Goal: Feedback & Contribution: Contribute content

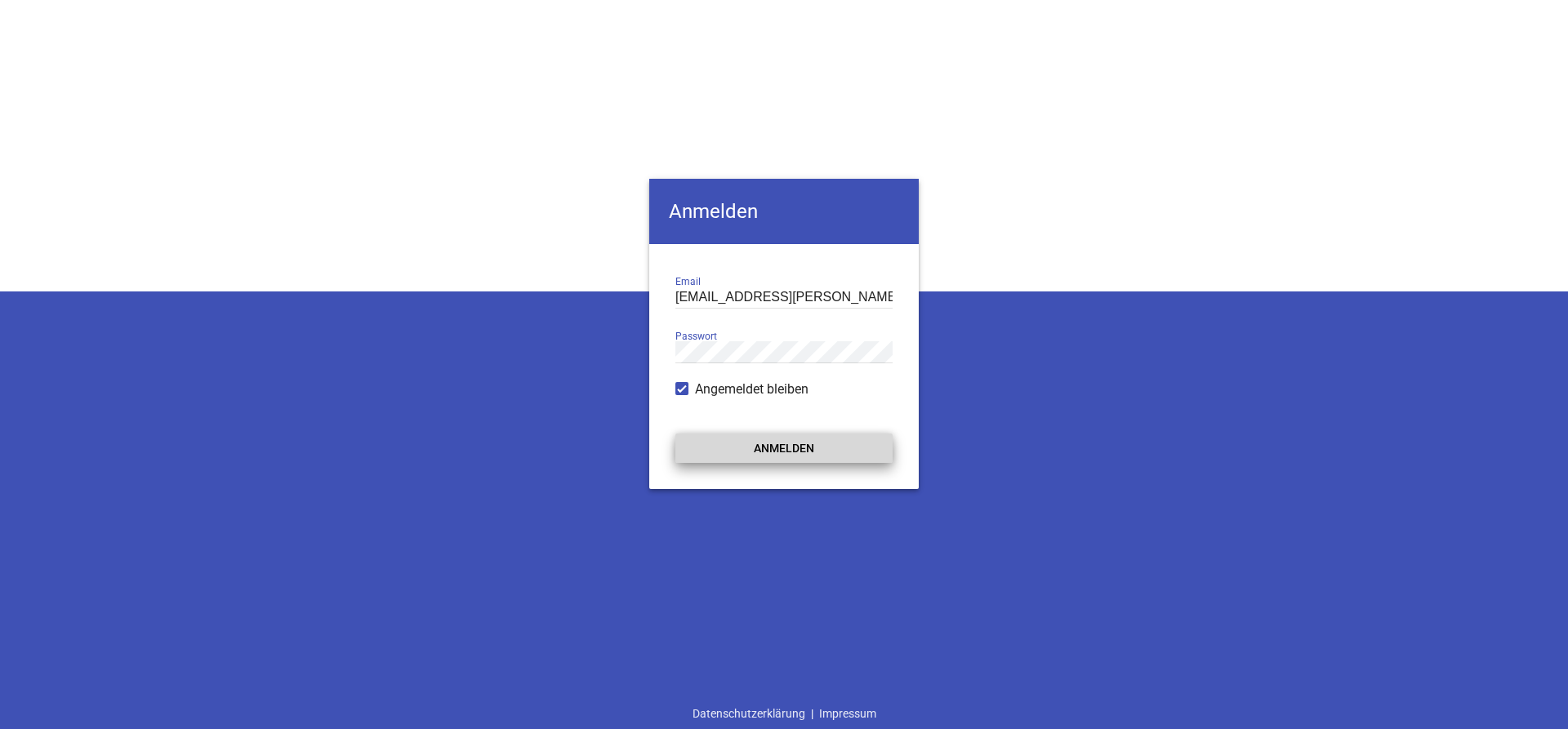
click at [814, 437] on button "Anmelden" at bounding box center [784, 449] width 217 height 30
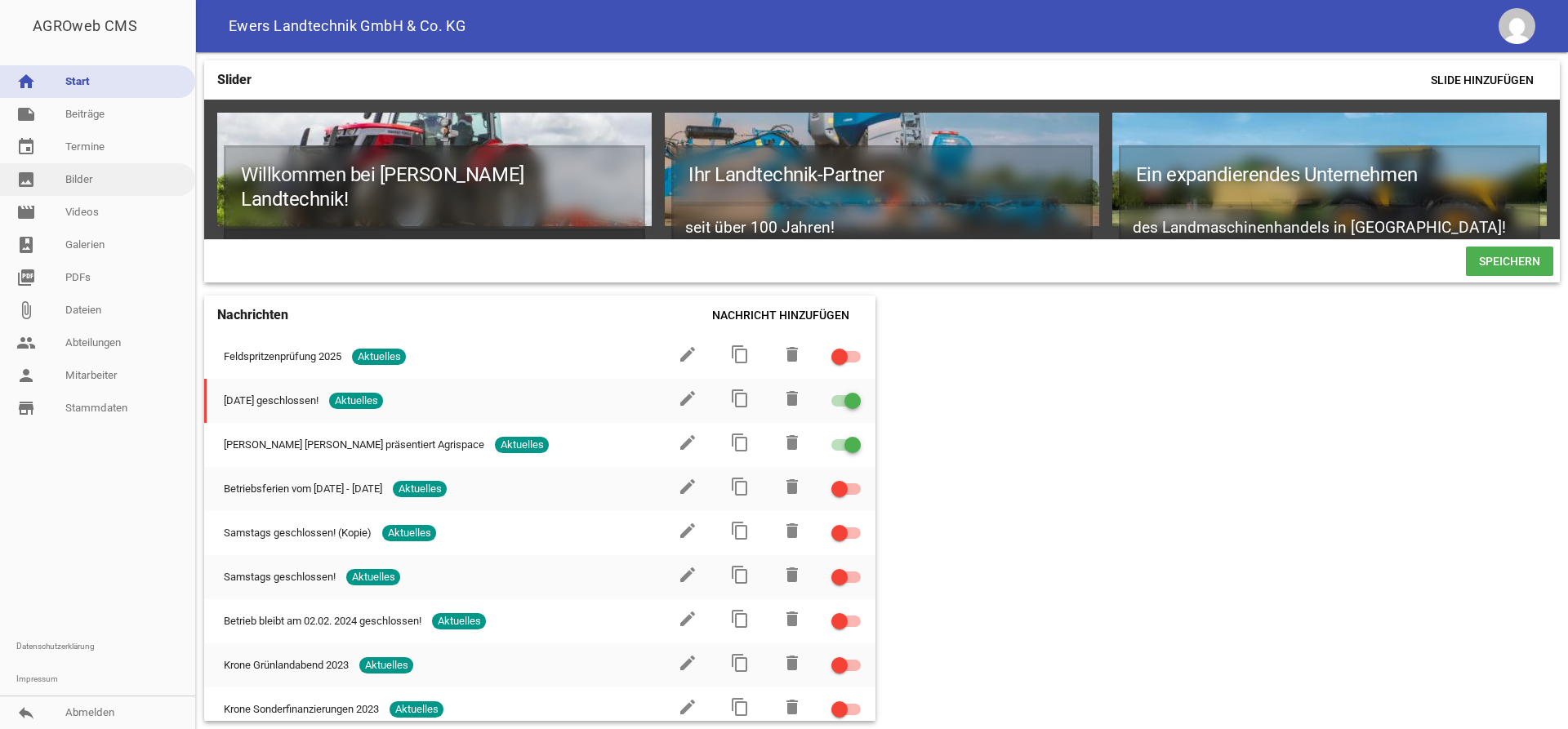
click at [105, 176] on link "image Bilder" at bounding box center [97, 180] width 195 height 33
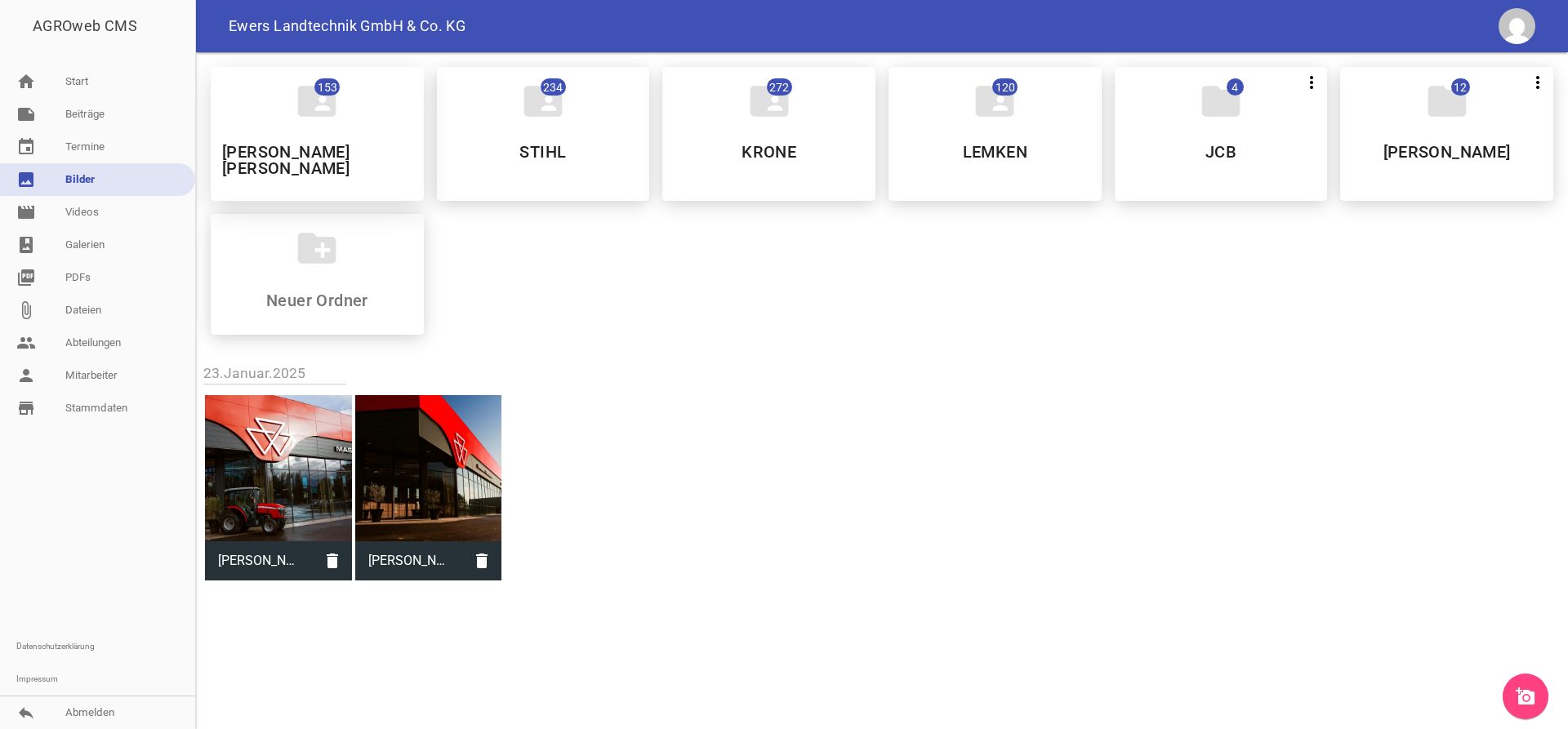
click at [354, 139] on div "folder_shared 153 [PERSON_NAME] [PERSON_NAME]" at bounding box center [317, 133] width 213 height 134
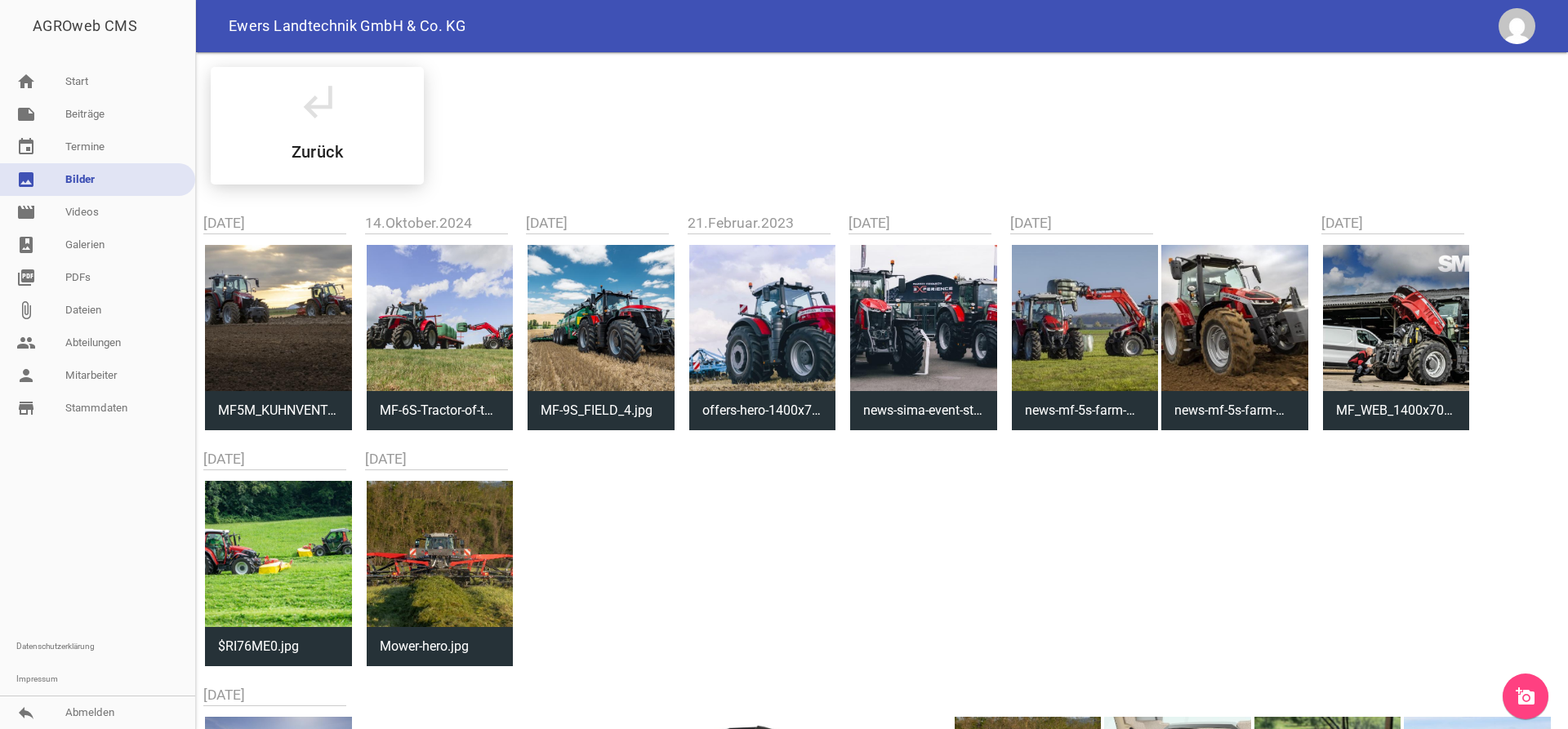
click at [292, 343] on div at bounding box center [278, 318] width 147 height 147
type input "MF5M_KUHNVENTA_KUHNPLOUGH_WORKING_FR_0724-2576.jpg"
type input "700"
type input "1400"
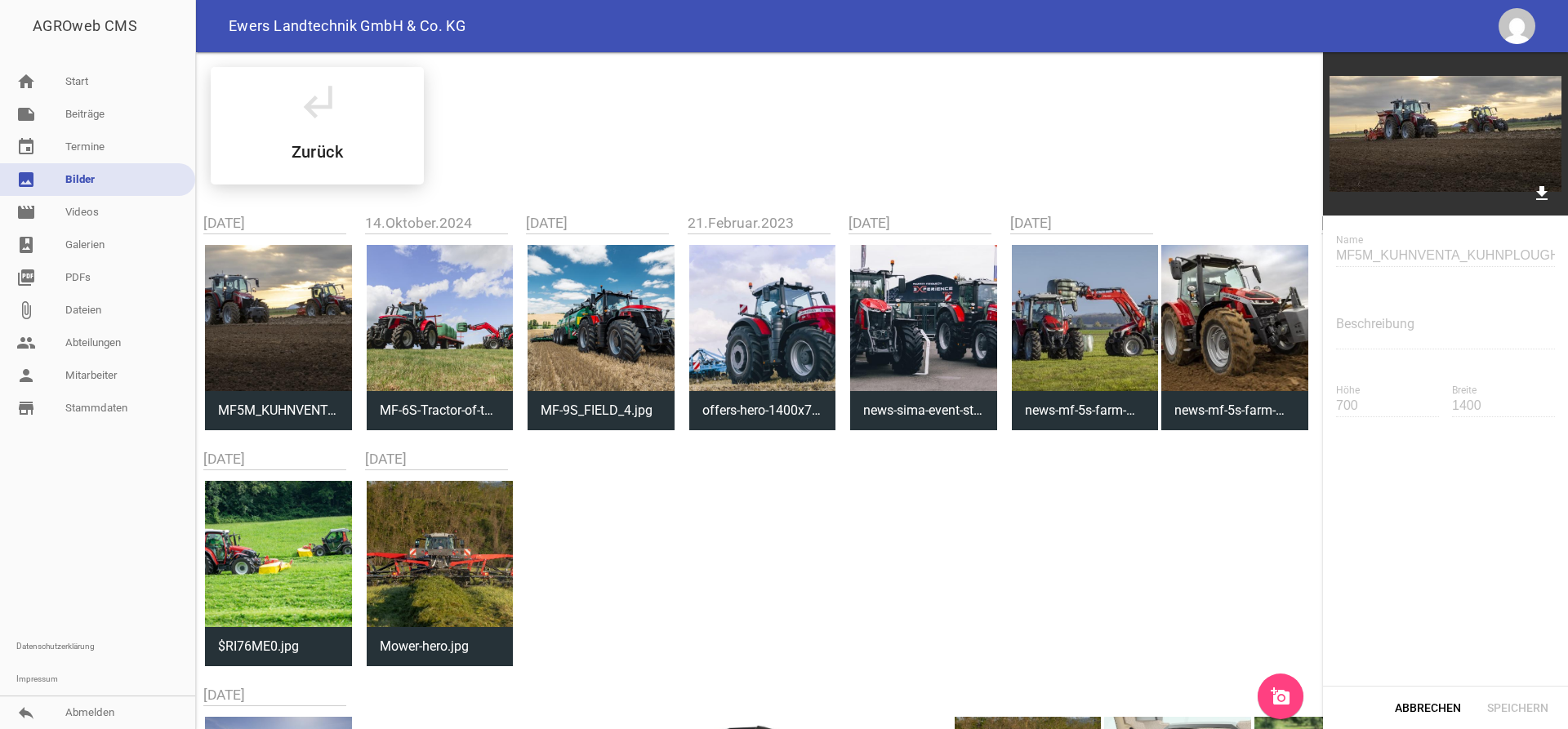
click at [904, 313] on div at bounding box center [923, 318] width 147 height 147
type input "news-sima-event-strategy-770x433.jpg"
type input "433"
type input "770"
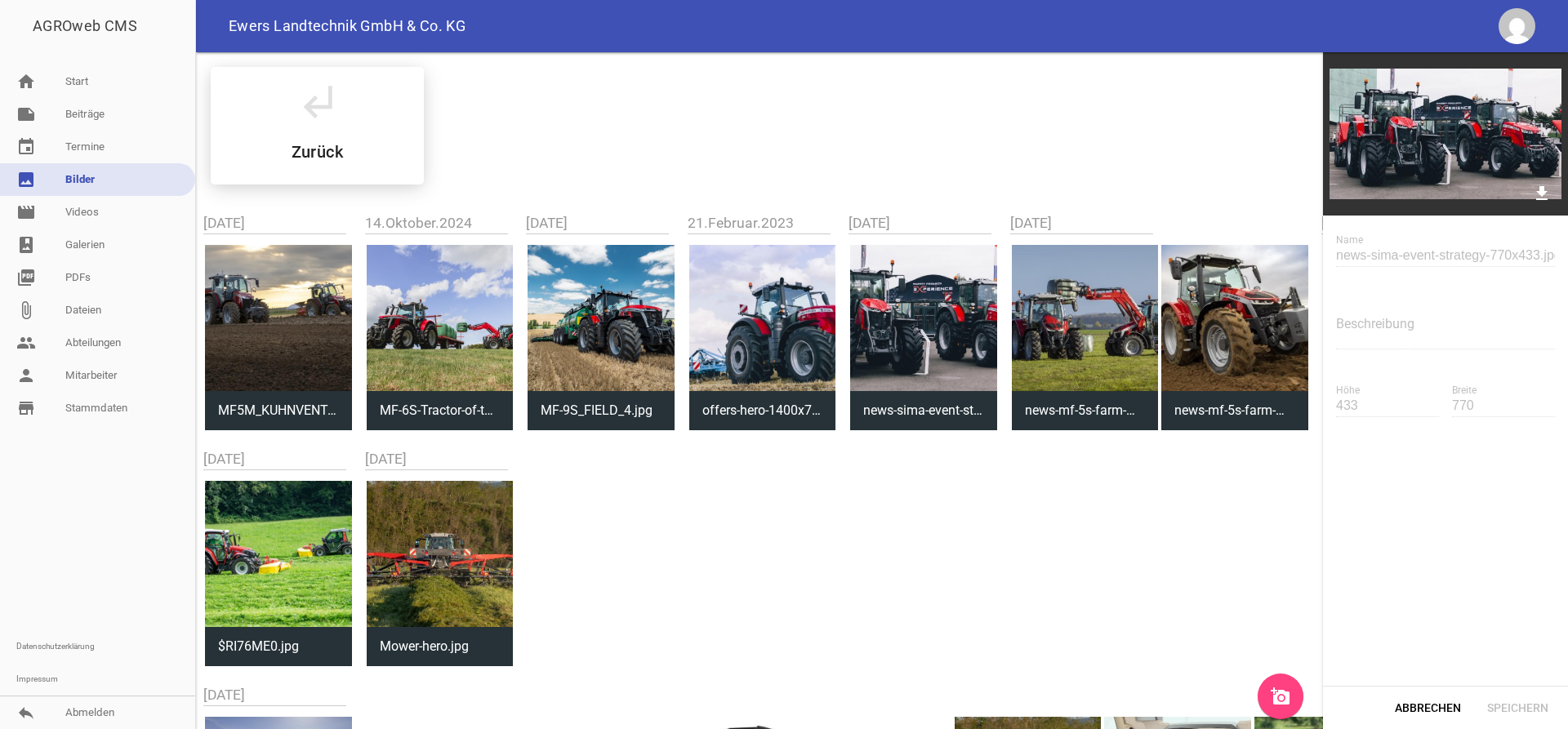
click at [1486, 115] on img at bounding box center [1444, 133] width 245 height 163
click at [463, 314] on div at bounding box center [440, 318] width 147 height 147
type input "MF-6S-Tractor-of-the-Year-in-[GEOGRAPHIC_DATA]jpg"
type input "1333"
type input "2000"
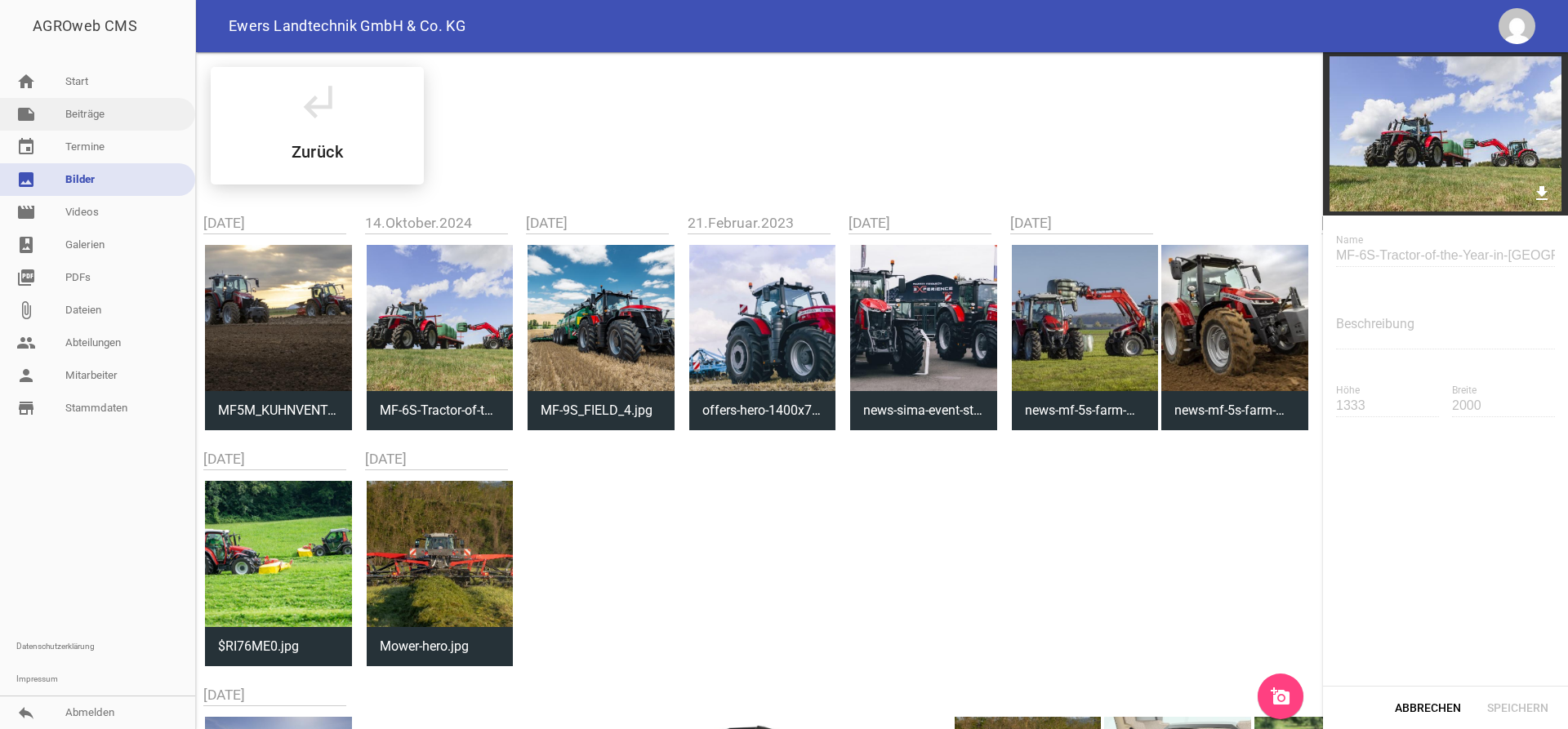
click at [90, 117] on link "note Beiträge" at bounding box center [97, 114] width 195 height 33
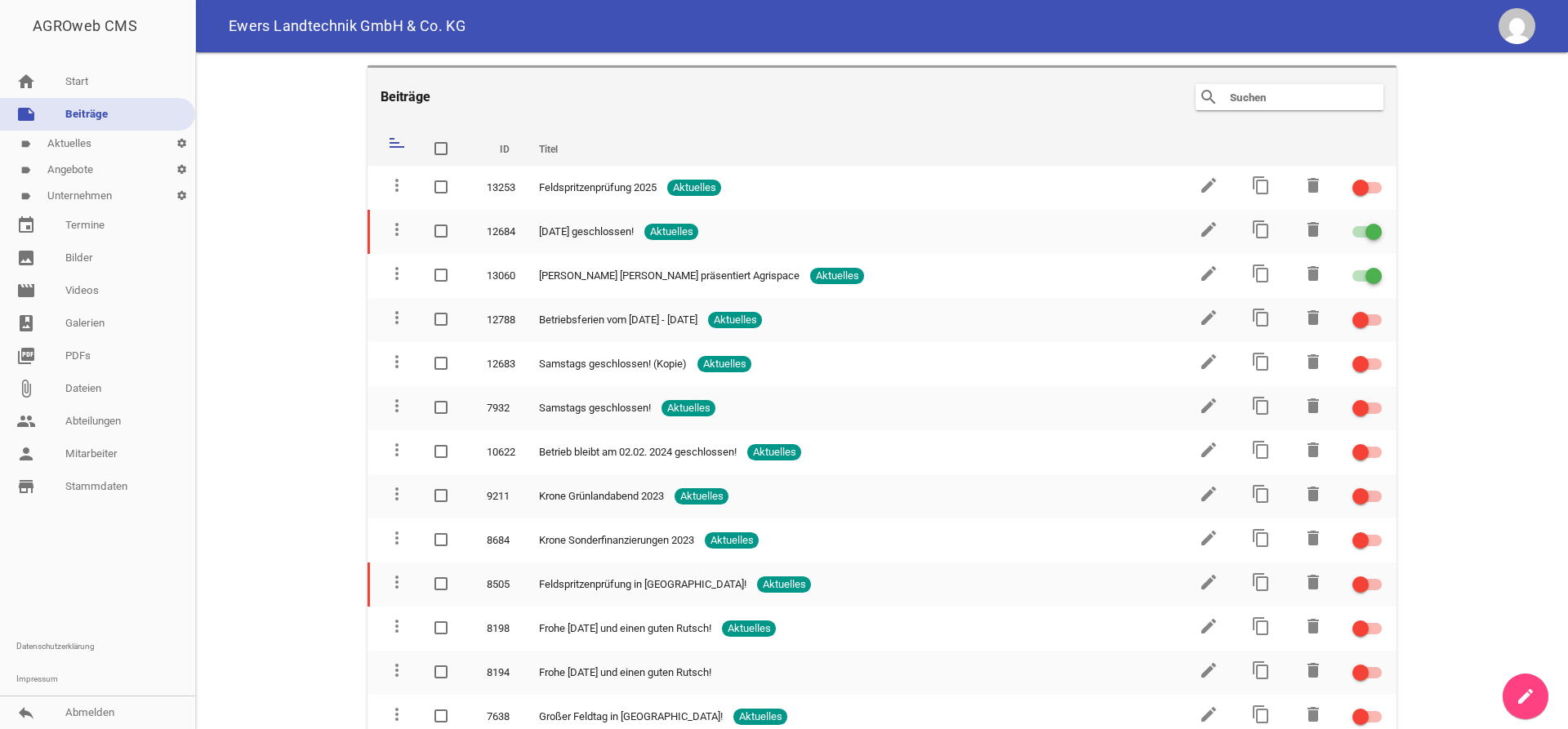
click at [1528, 697] on icon "create" at bounding box center [1525, 697] width 20 height 20
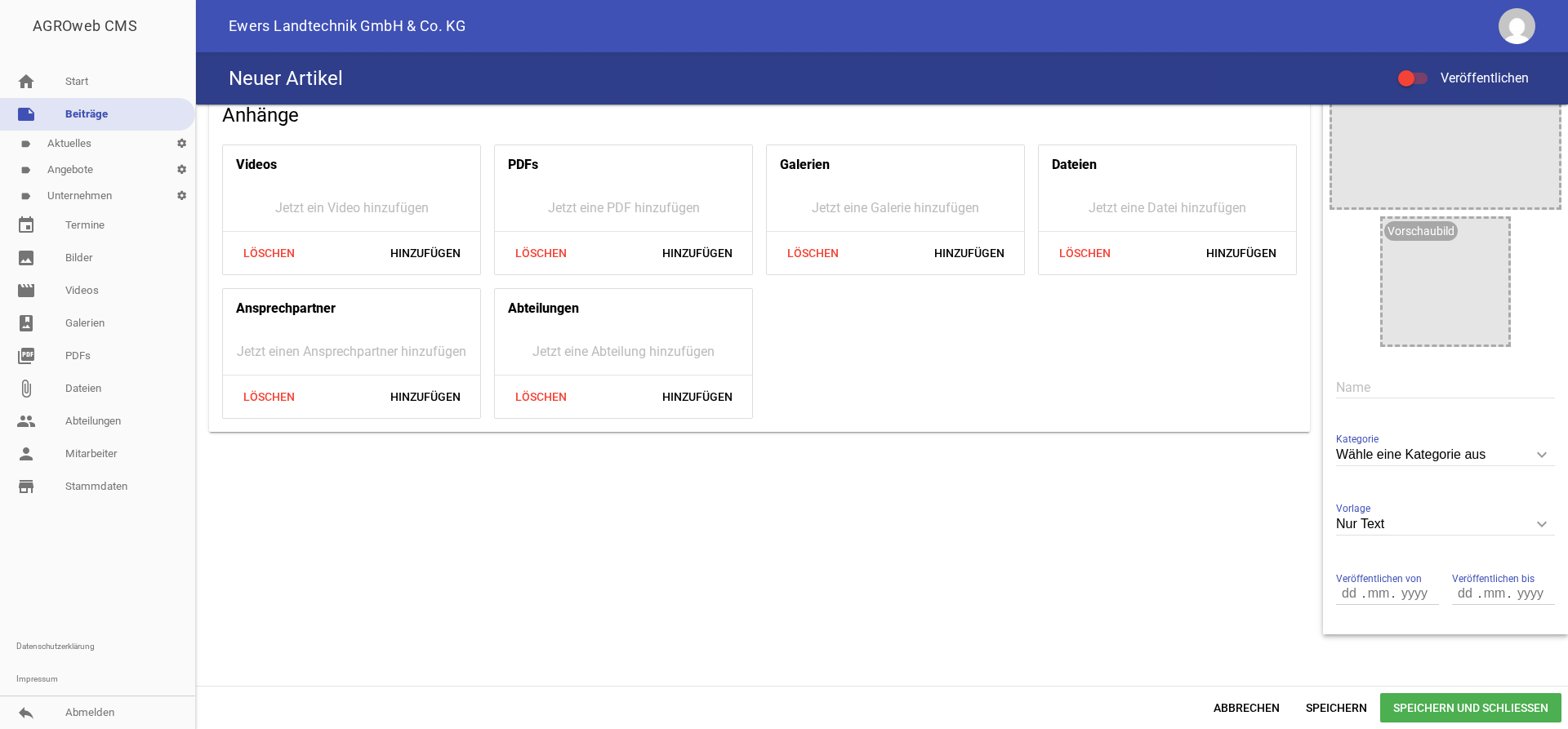
scroll to position [152, 0]
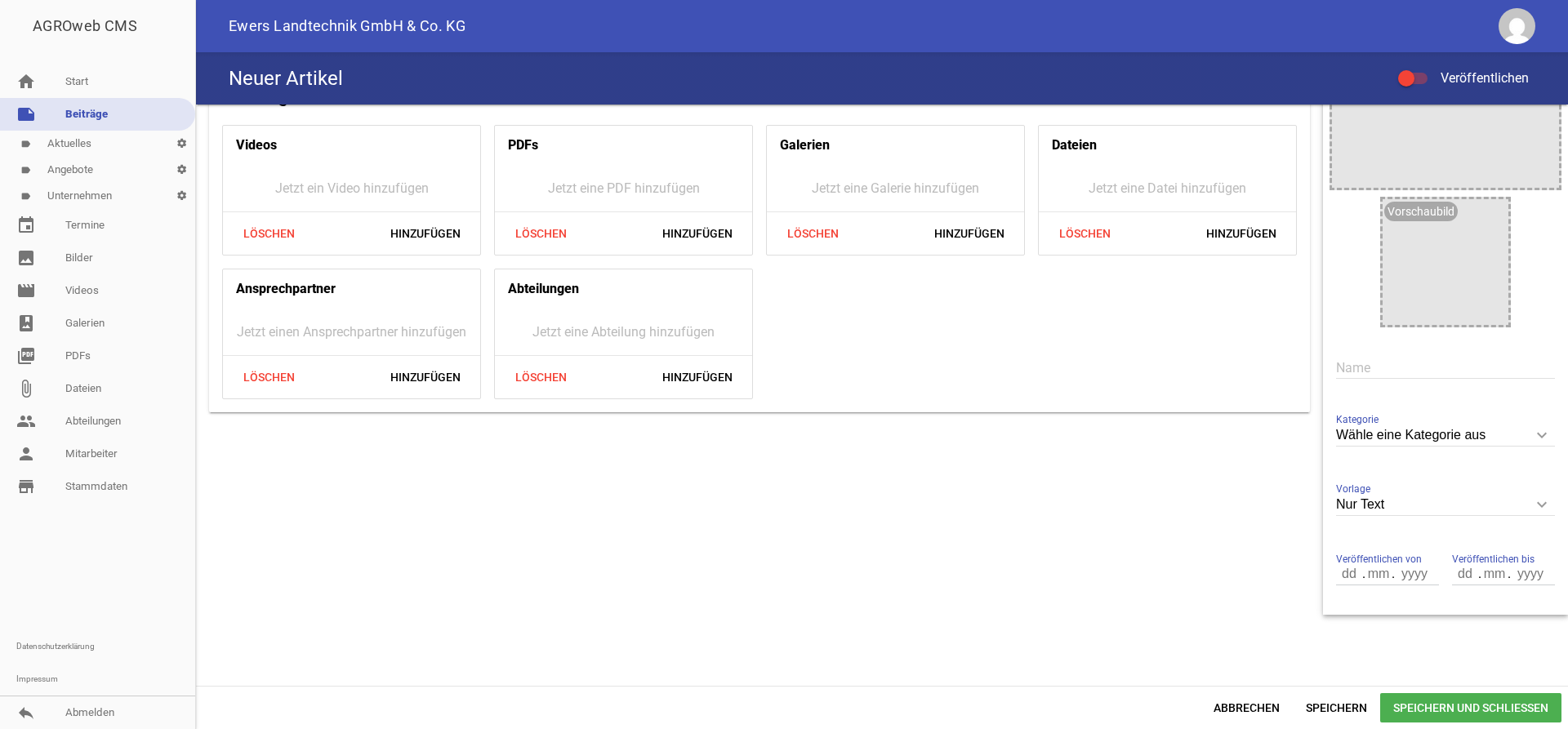
click at [1457, 437] on input "Wähle eine Kategorie aus" at bounding box center [1445, 436] width 219 height 22
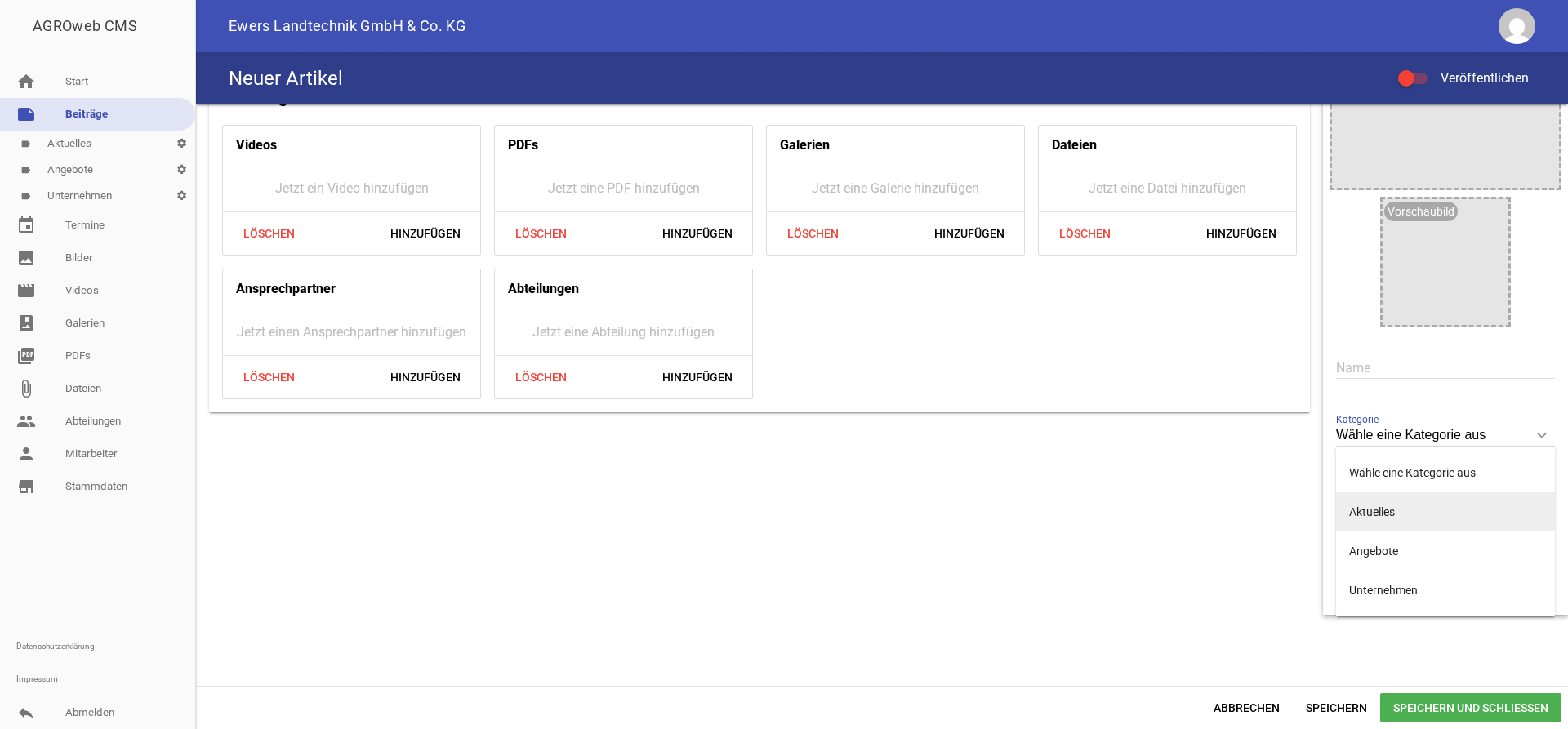
click at [1392, 505] on li "Aktuelles" at bounding box center [1445, 512] width 219 height 40
type input "Aktuelles"
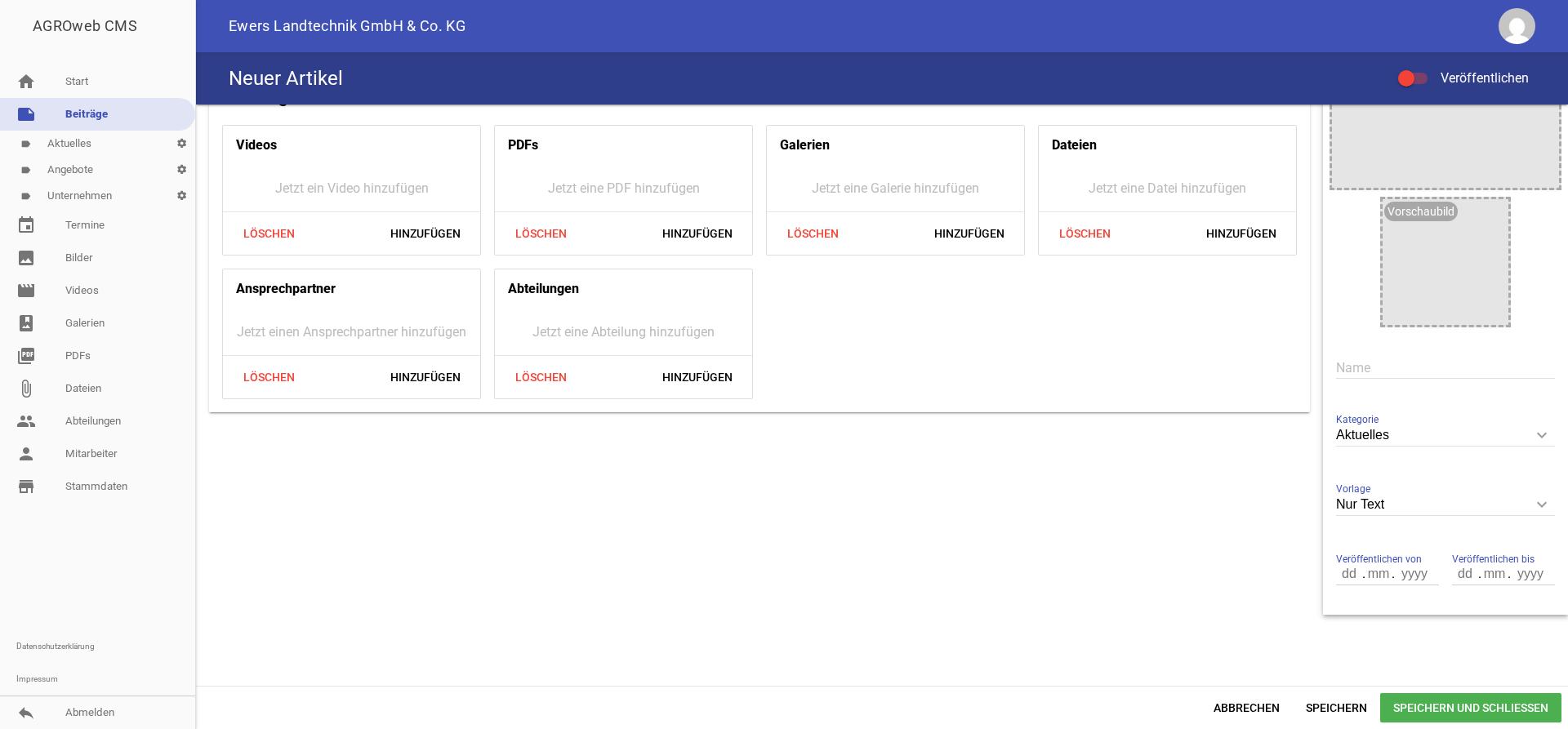
click at [1543, 506] on icon "keyboard_arrow_down" at bounding box center [1542, 505] width 26 height 26
click at [1543, 506] on input "Nur Text" at bounding box center [1445, 505] width 219 height 22
click at [1293, 533] on div "Anhänge Videos Jetzt ein Video hinzufügen Löschen Hinzufügen PDFs Jetzt eine PD…" at bounding box center [759, 283] width 1127 height 663
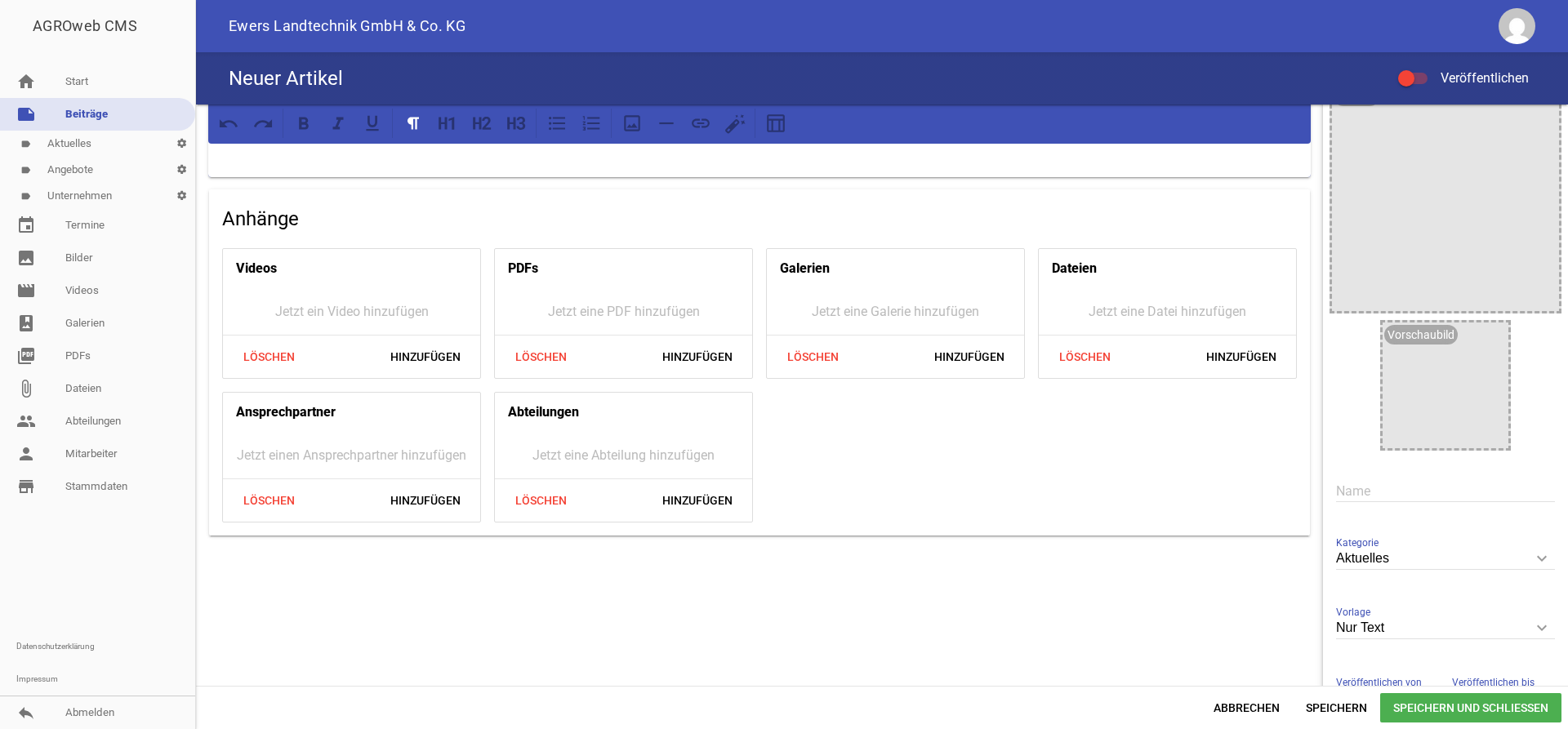
scroll to position [0, 0]
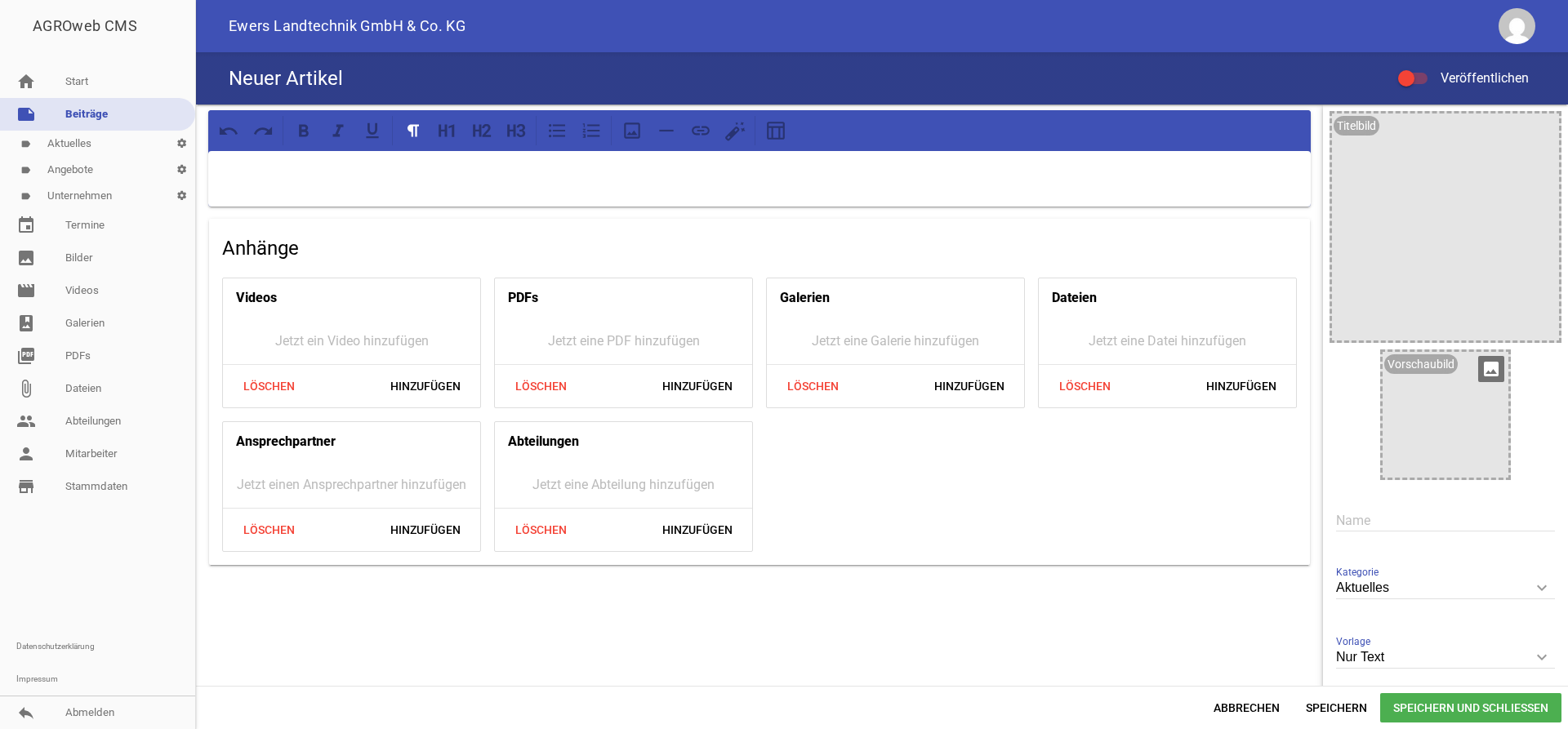
click at [1495, 371] on icon "image" at bounding box center [1491, 369] width 26 height 26
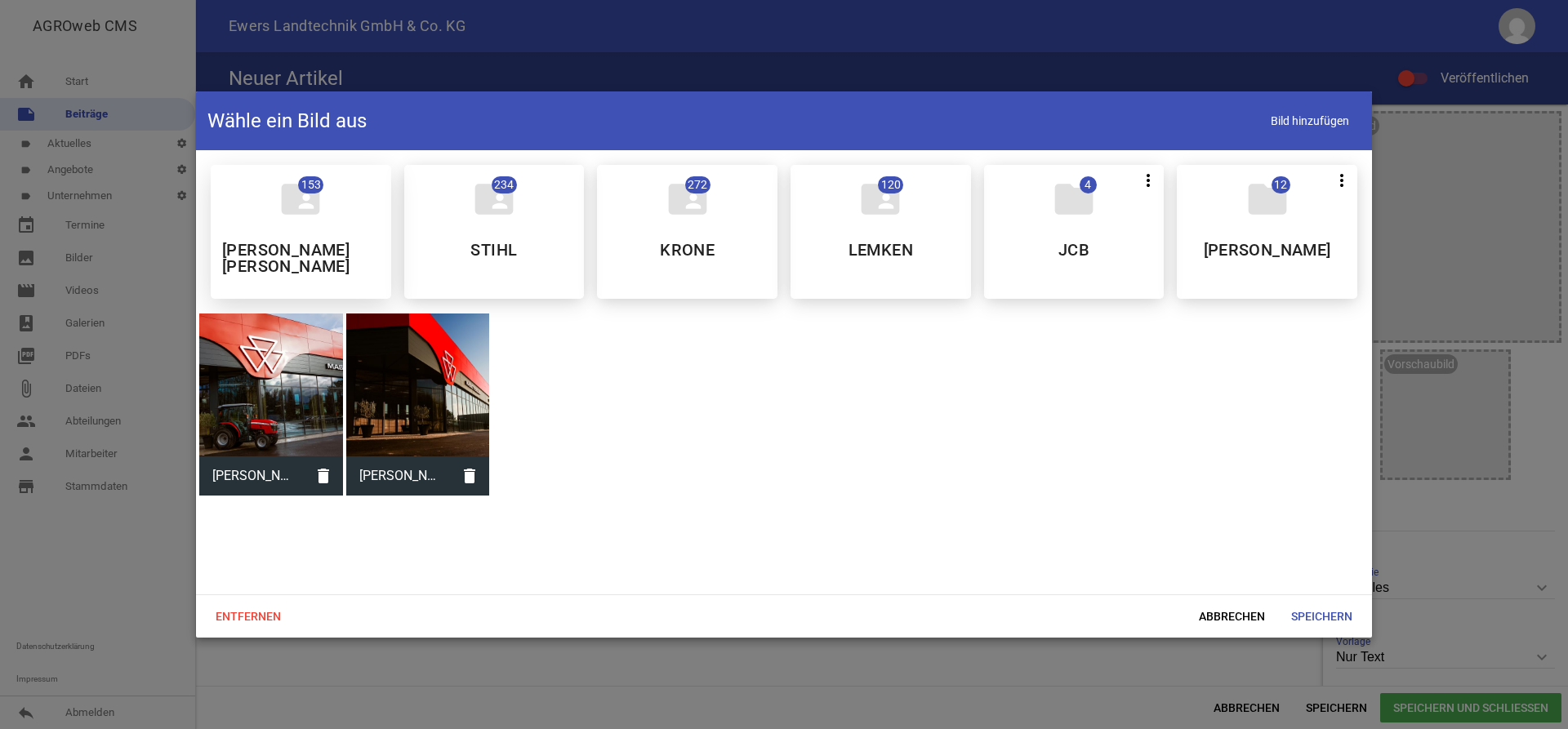
click at [296, 214] on icon "folder_shared" at bounding box center [301, 199] width 46 height 46
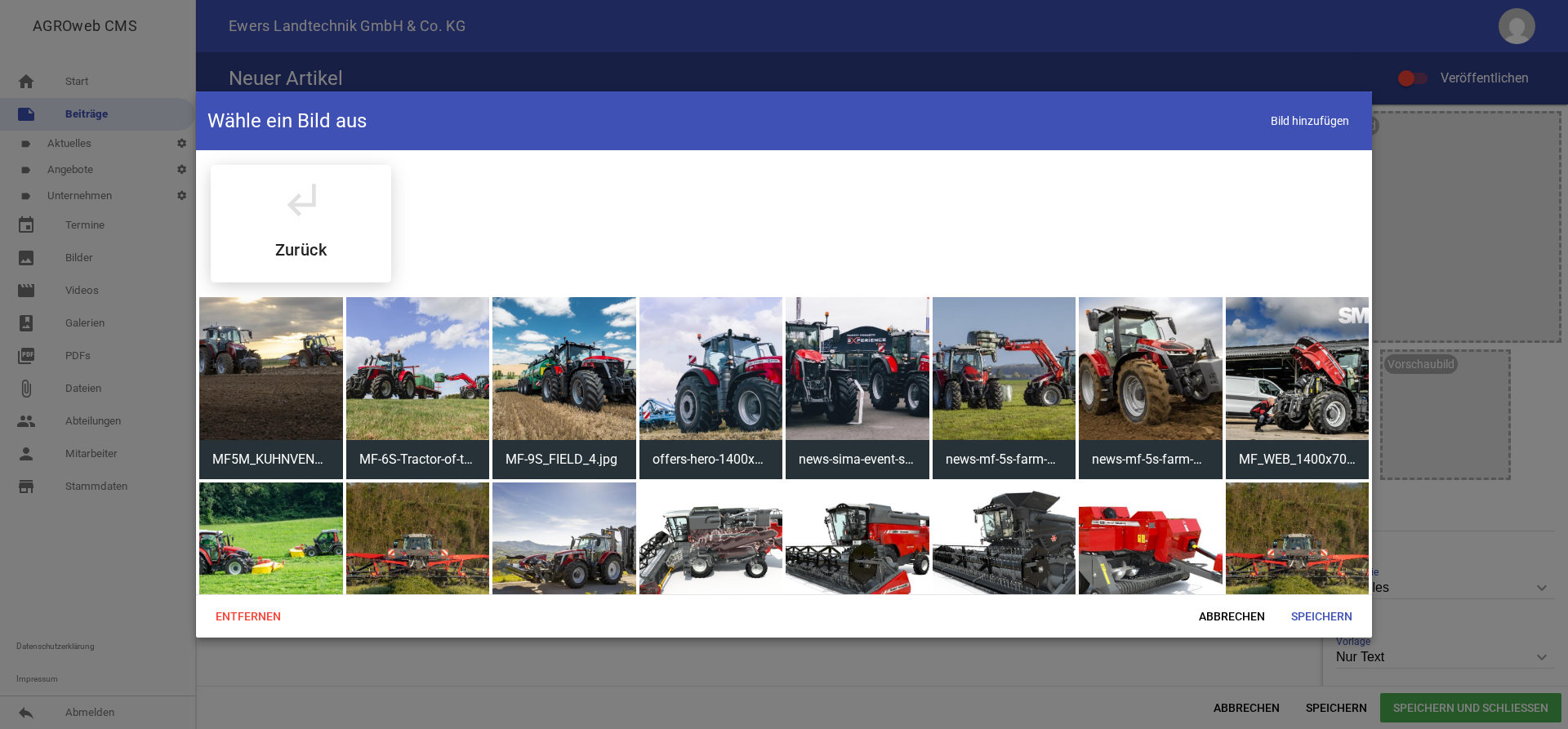
click at [413, 398] on div at bounding box center [418, 369] width 144 height 144
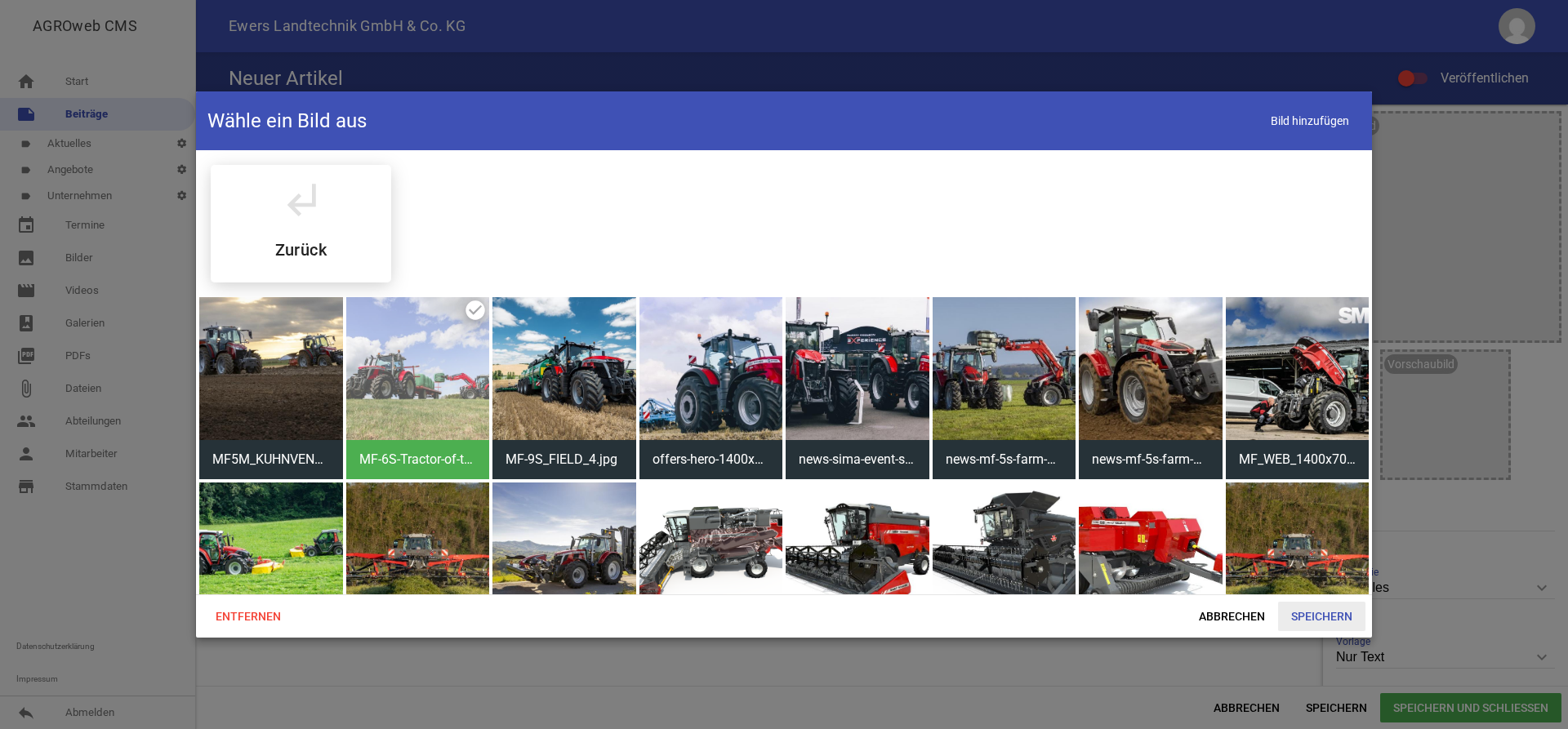
click at [1331, 612] on span "Speichern" at bounding box center [1322, 617] width 87 height 30
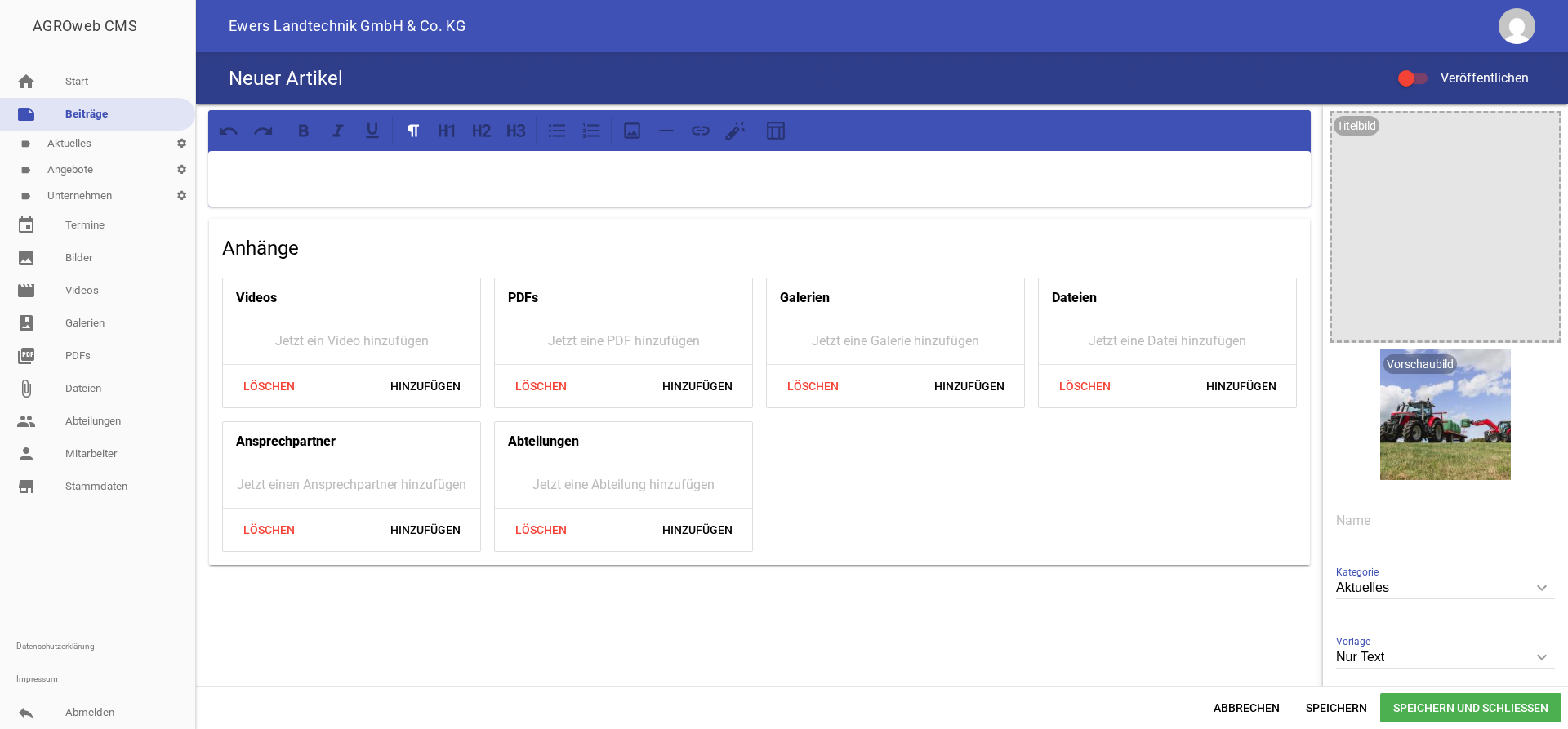
click at [1382, 526] on input "text" at bounding box center [1445, 521] width 219 height 22
type input "Ihre Geschichte mit MF!"
click at [688, 389] on span "Hinzufügen" at bounding box center [697, 386] width 96 height 30
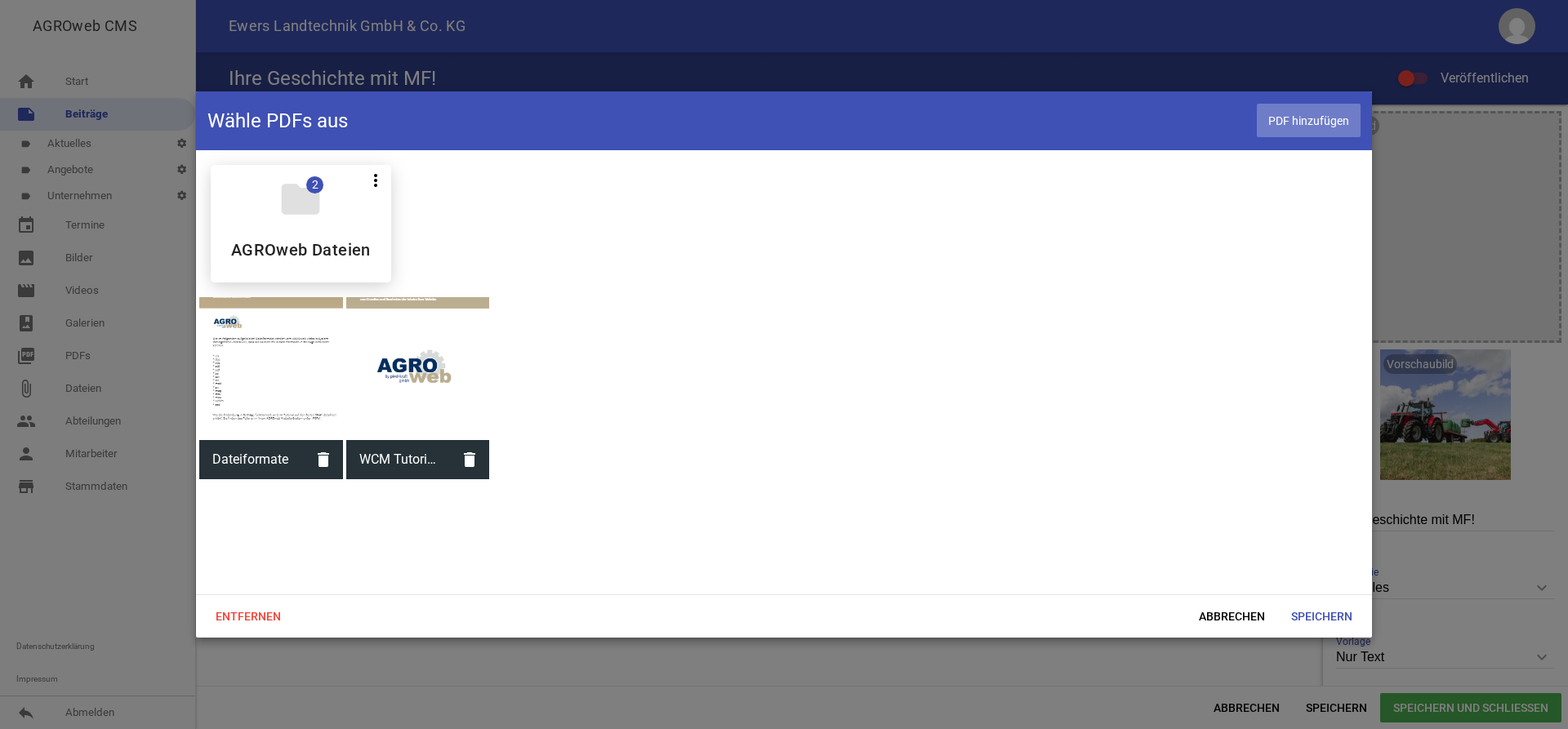
click at [1323, 121] on span "PDF hinzufügen" at bounding box center [1309, 120] width 104 height 34
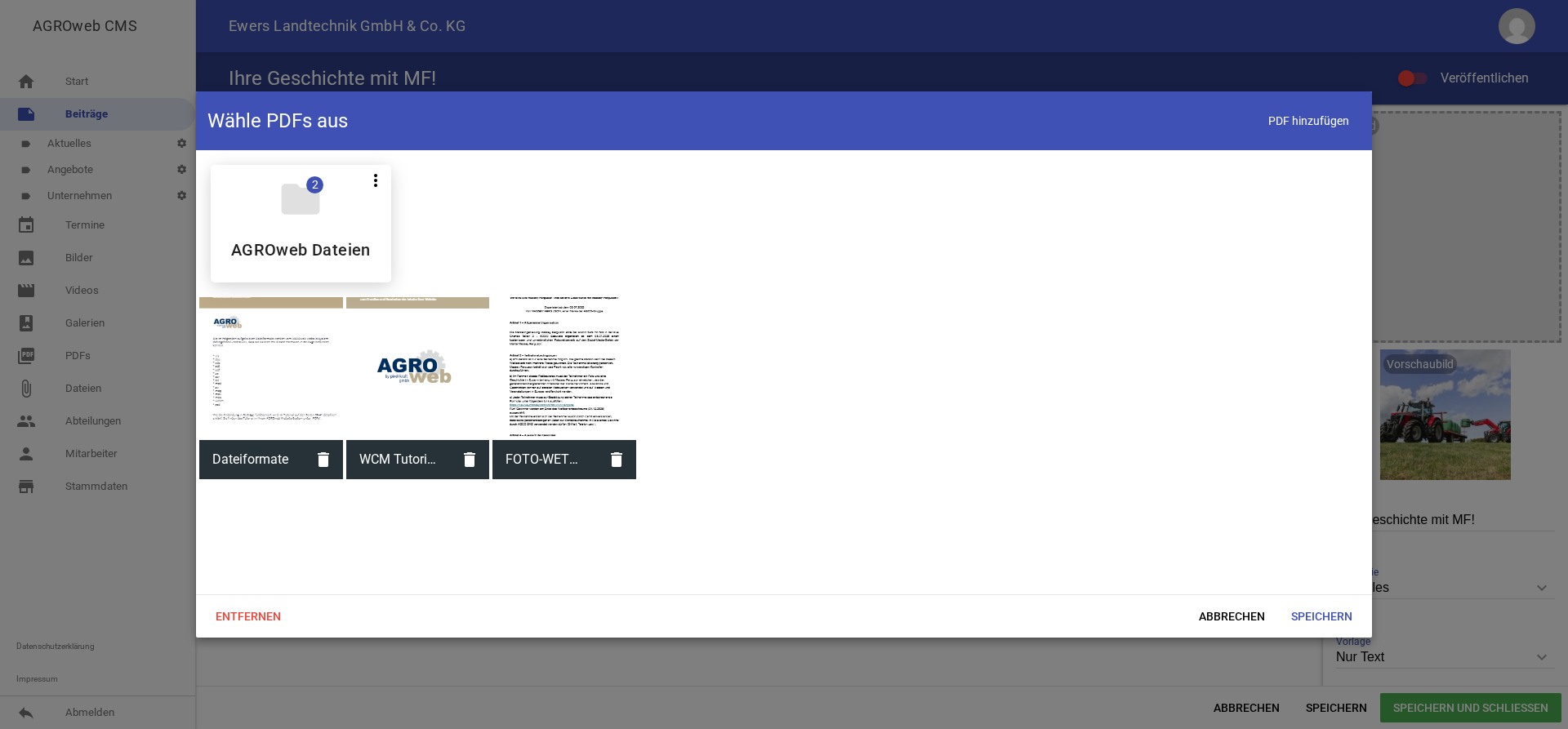
click at [584, 367] on div at bounding box center [564, 369] width 144 height 144
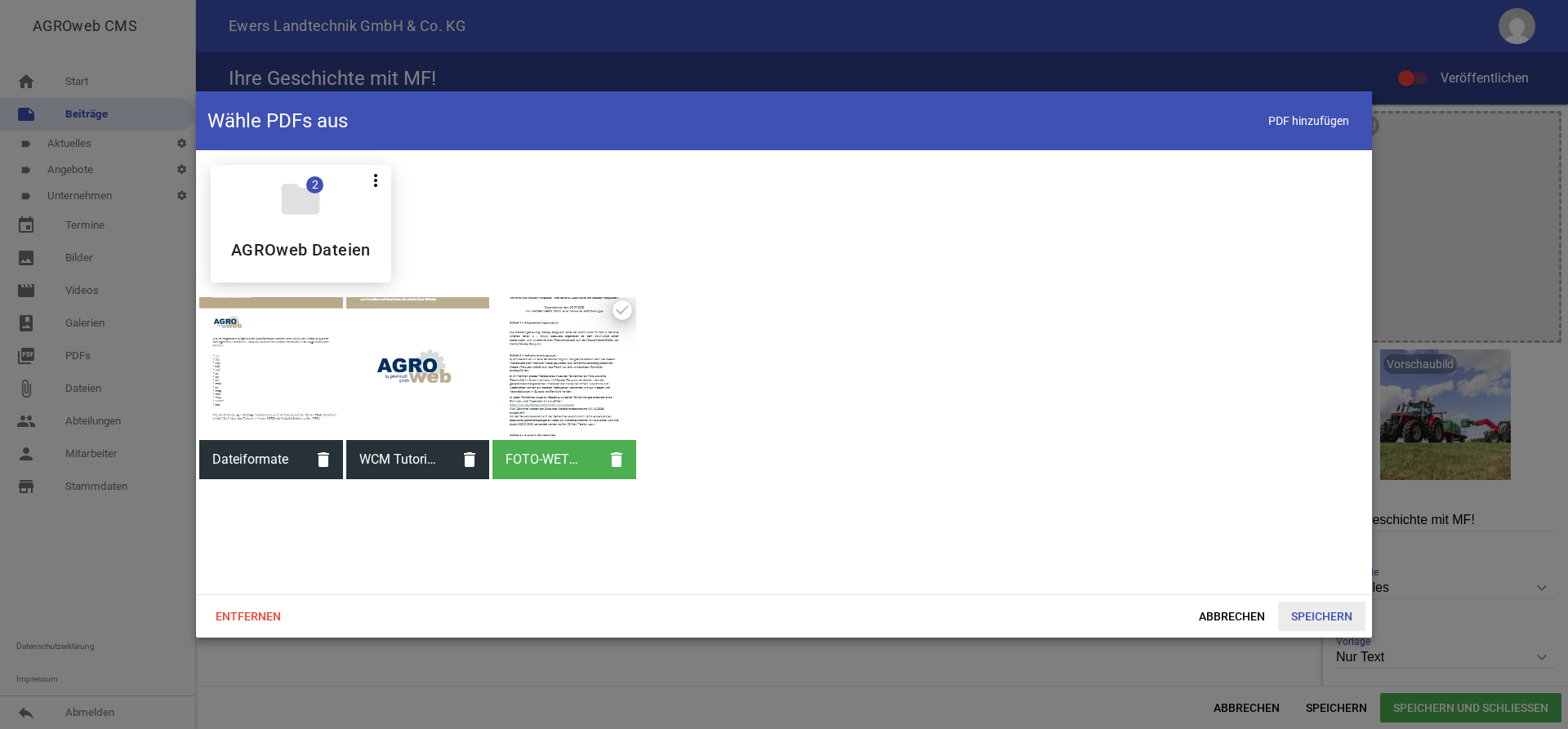
click at [1309, 619] on span "Speichern" at bounding box center [1322, 617] width 87 height 30
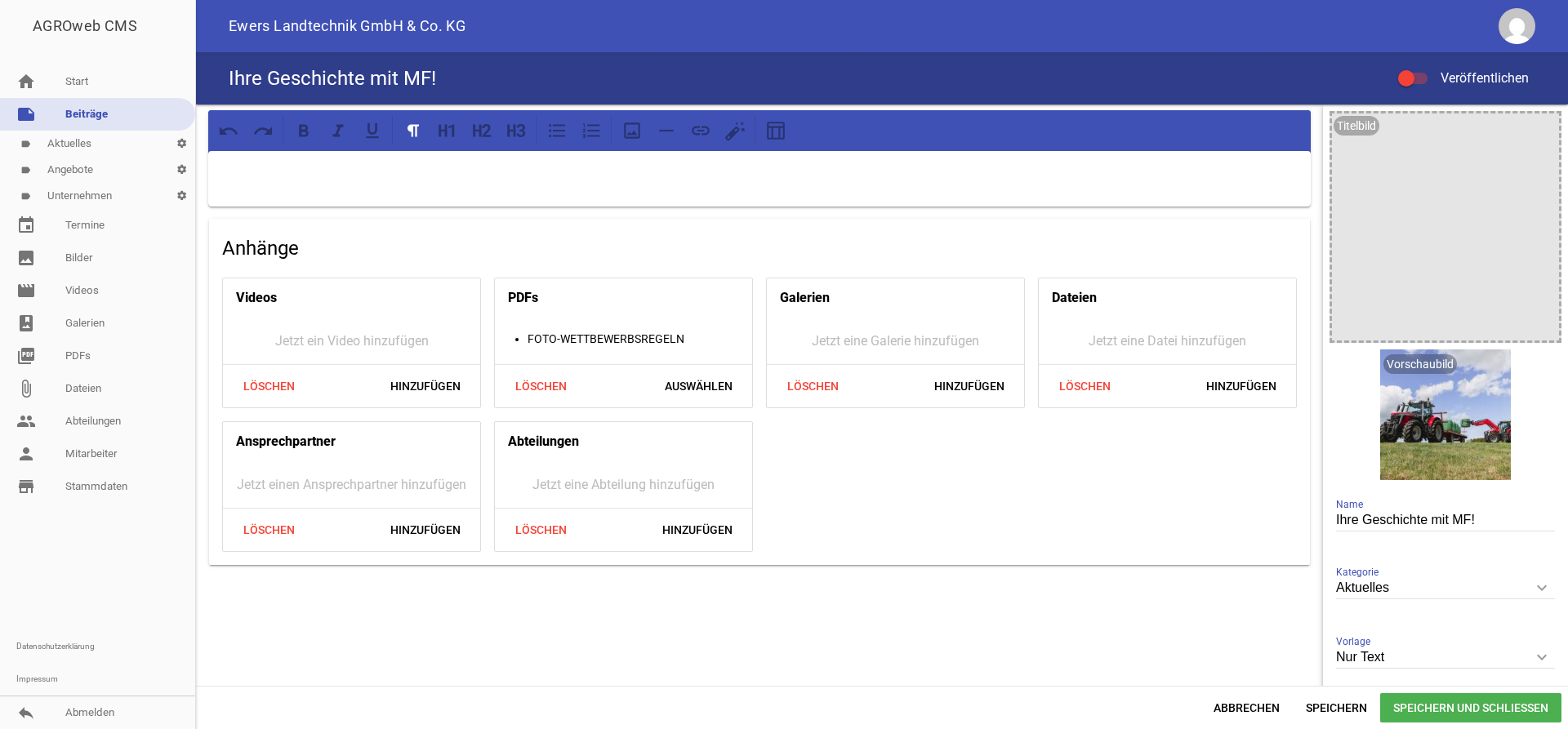
click at [400, 173] on p at bounding box center [759, 172] width 1080 height 20
click at [282, 170] on p at bounding box center [759, 172] width 1080 height 20
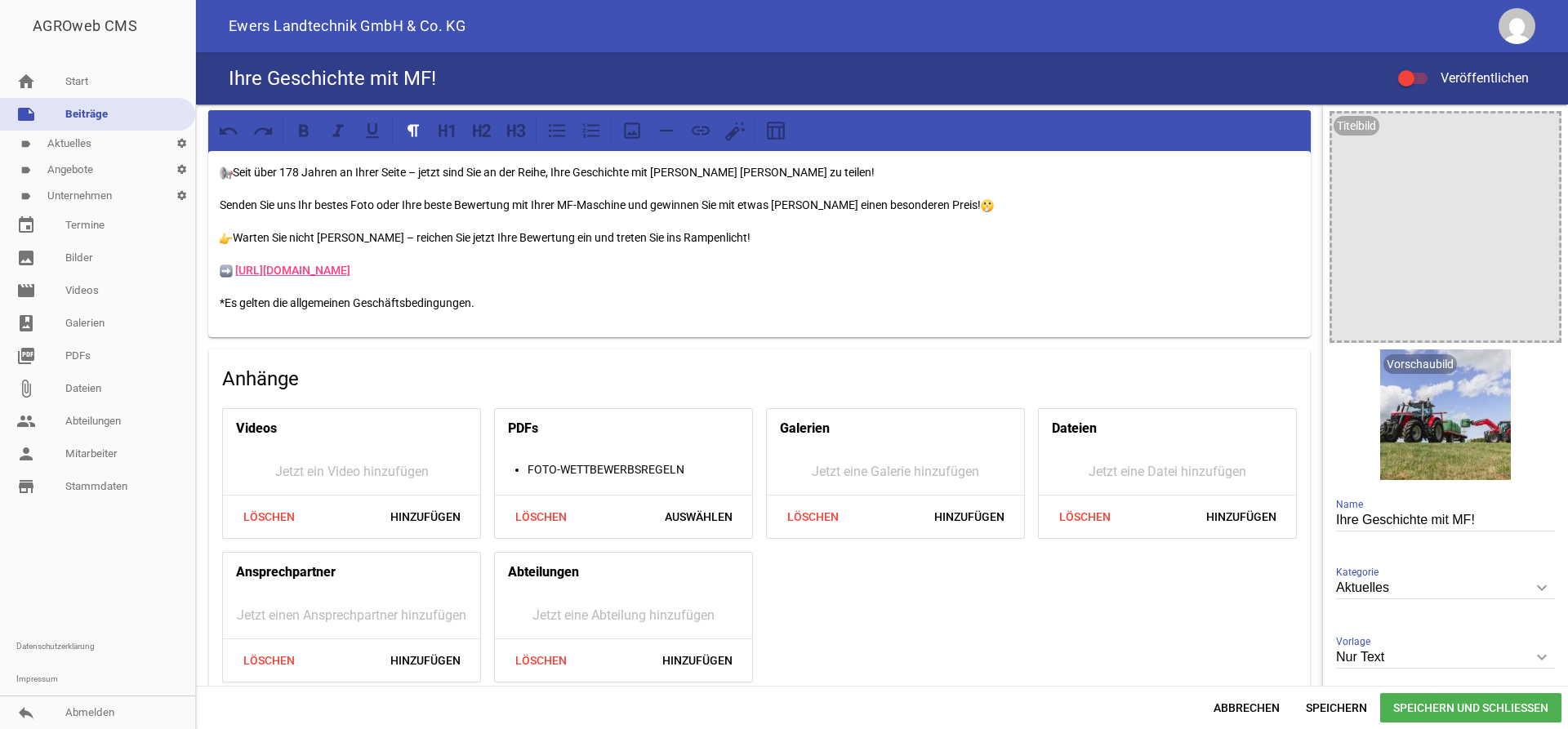
click at [1407, 75] on div at bounding box center [1407, 78] width 16 height 16
click at [1421, 68] on input "Veröffentlichen" at bounding box center [1421, 68] width 0 height 0
click at [1463, 707] on span "Speichern und Schließen" at bounding box center [1471, 708] width 181 height 30
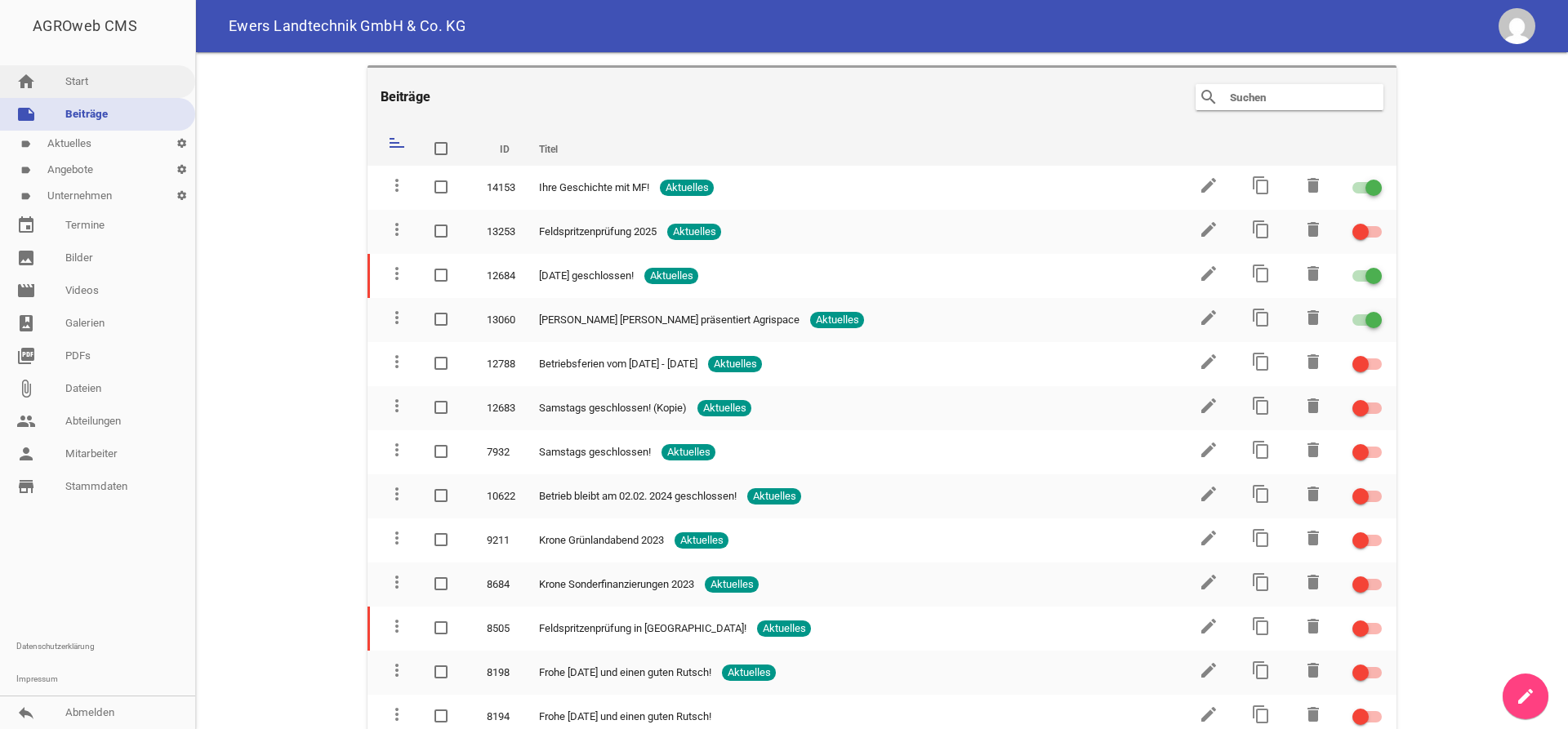
click at [77, 74] on link "home Start" at bounding box center [97, 82] width 195 height 33
